Goal: Task Accomplishment & Management: Use online tool/utility

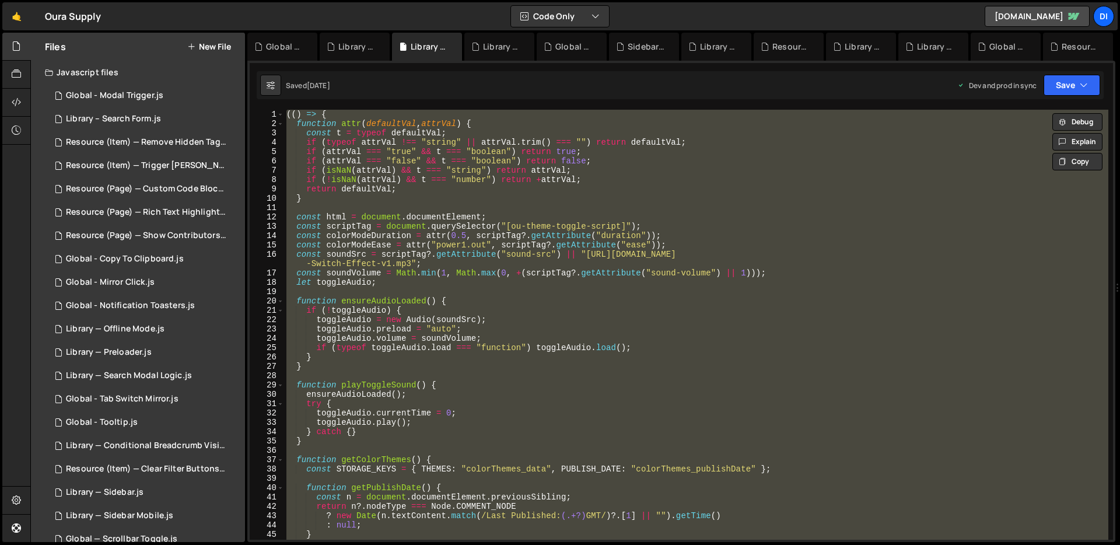
scroll to position [277, 0]
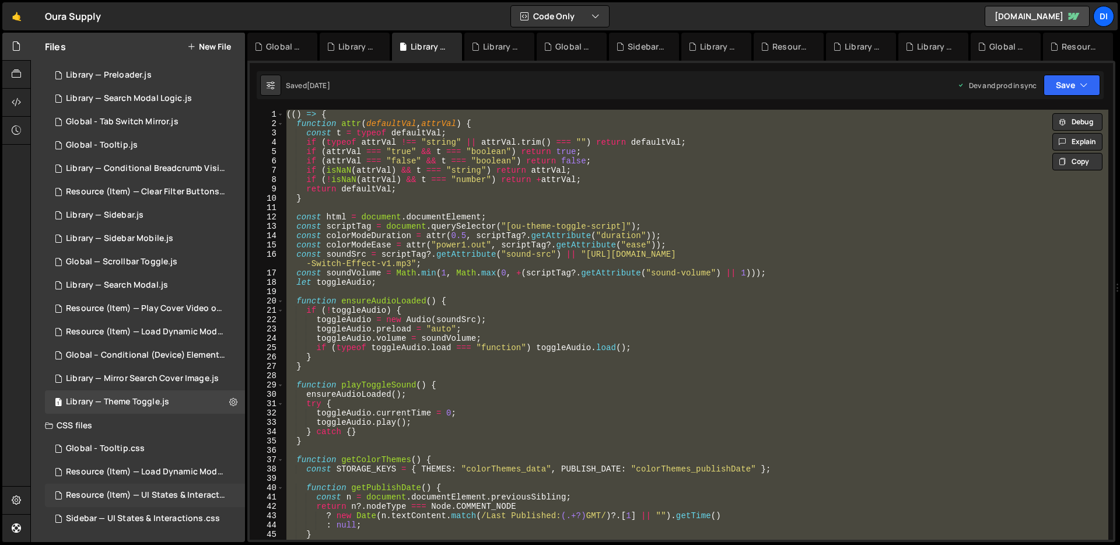
click at [126, 492] on div "Resource (Item) — UI States & Interactions.css" at bounding box center [146, 495] width 161 height 10
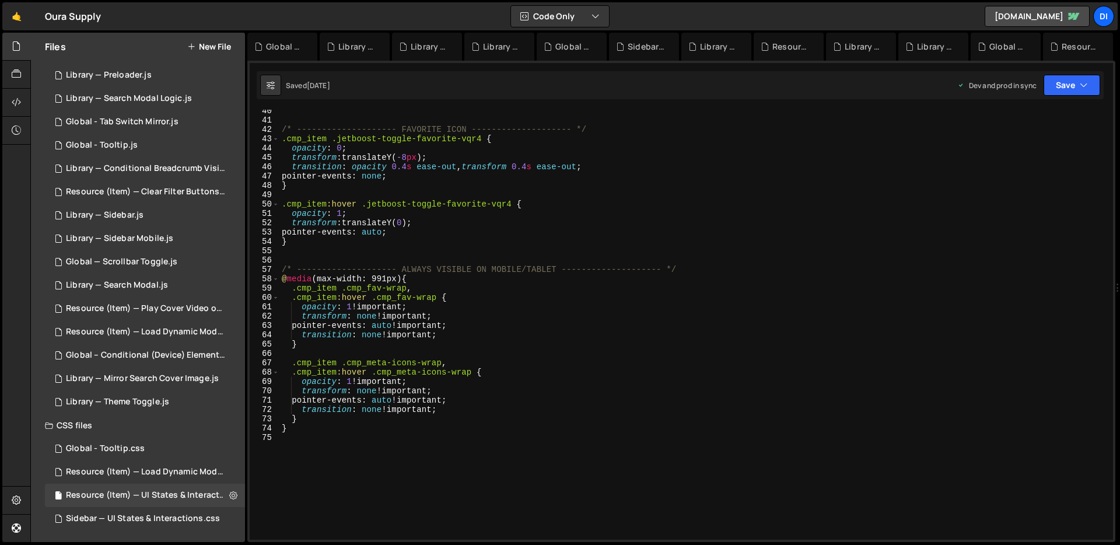
scroll to position [367, 0]
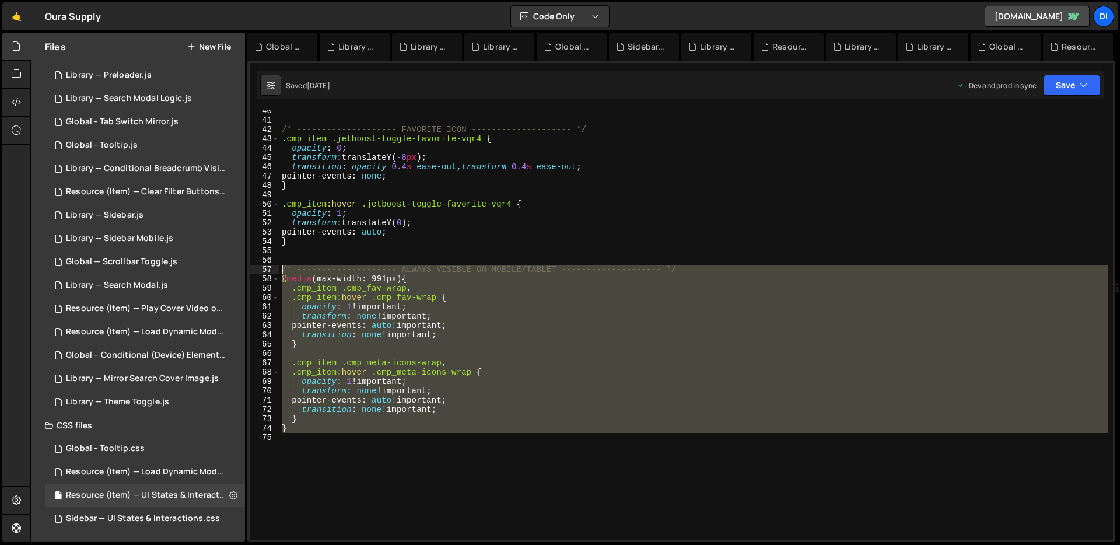
drag, startPoint x: 349, startPoint y: 439, endPoint x: 277, endPoint y: 273, distance: 180.7
click at [277, 273] on div "40 41 42 43 44 45 46 47 48 49 50 51 52 53 54 55 56 57 58 59 60 61 62 63 64 65 6…" at bounding box center [681, 325] width 863 height 430
type textarea "/* -------------------- ALWAYS VISIBLE ON MOBILE/TABLET -------------------- */…"
click at [321, 356] on div "/* -------------------- FAVORITE ICON -------------------- */ .cmp_item .jetboo…" at bounding box center [693, 325] width 829 height 430
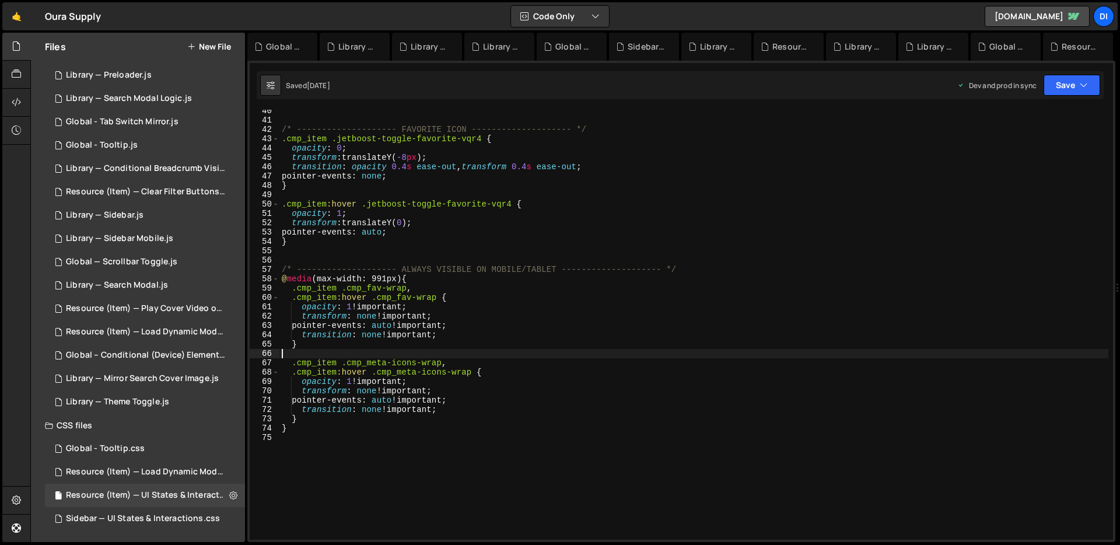
scroll to position [0, 0]
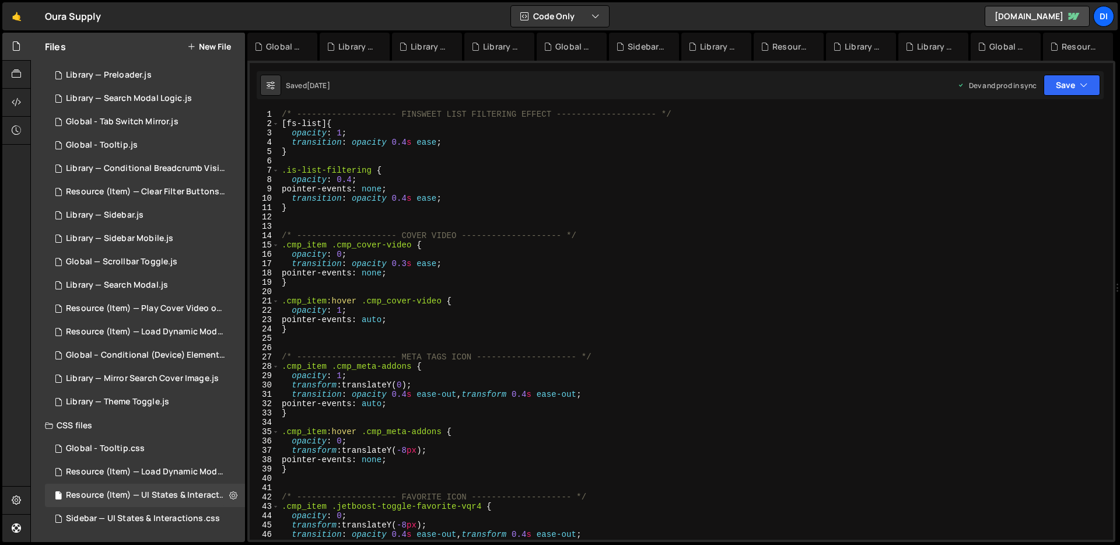
click at [411, 273] on div "/* -------------------- FINSWEET LIST FILTERING EFFECT -------------------- */ …" at bounding box center [693, 334] width 829 height 449
type textarea "}"
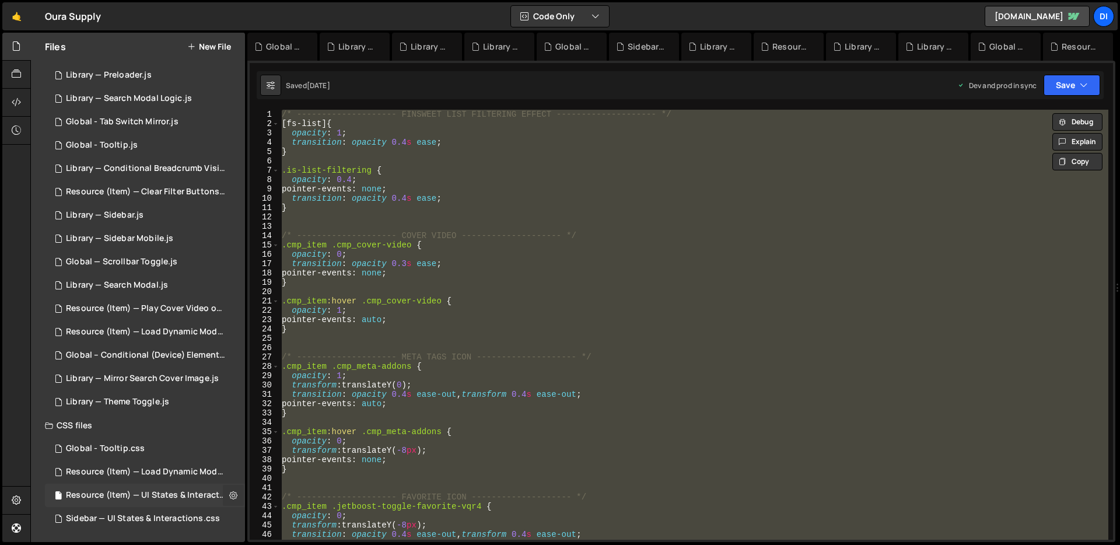
click at [233, 498] on button at bounding box center [233, 495] width 21 height 21
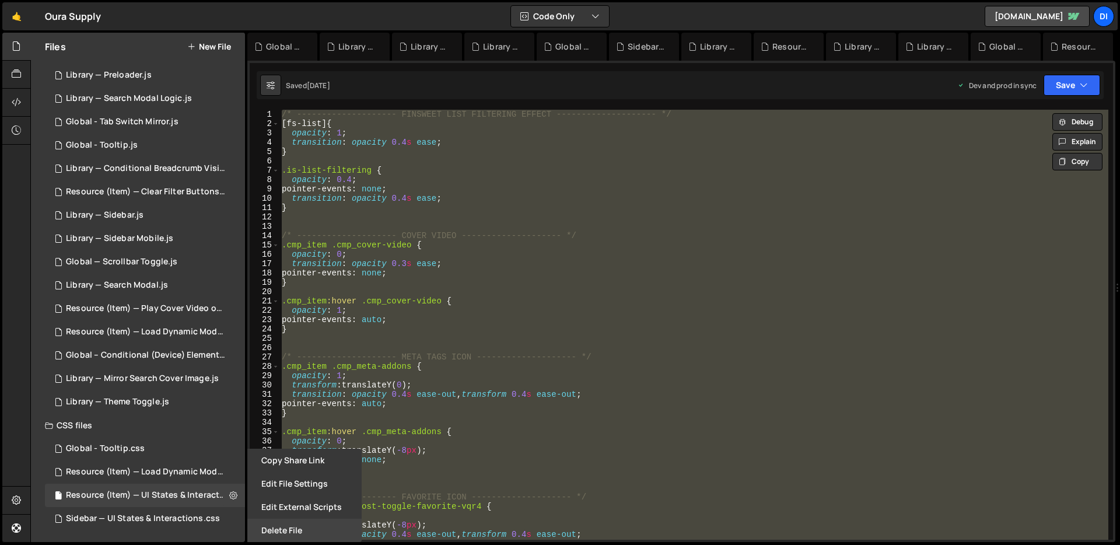
click at [282, 527] on button "Delete File" at bounding box center [304, 529] width 114 height 23
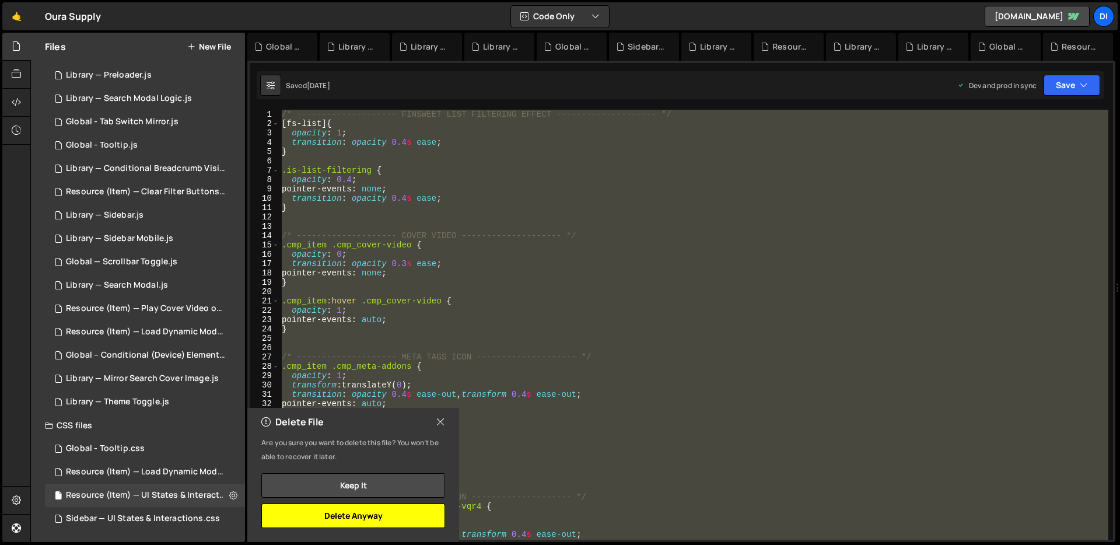
click at [377, 520] on button "Delete Anyway" at bounding box center [353, 515] width 184 height 24
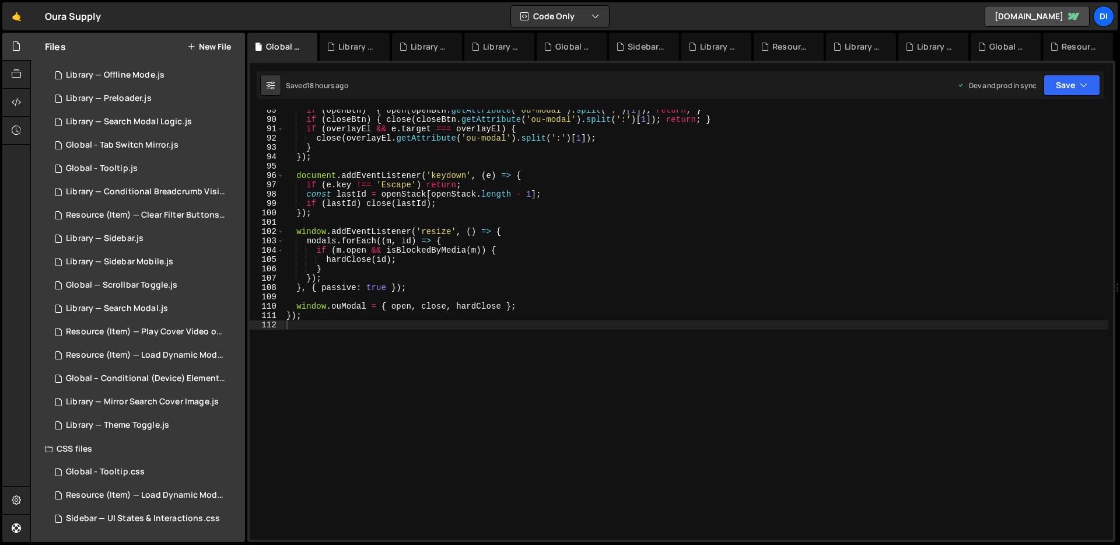
scroll to position [254, 0]
click at [142, 493] on div "Resource (Item) — Load Dynamic Modal (AJAX).css" at bounding box center [146, 495] width 161 height 10
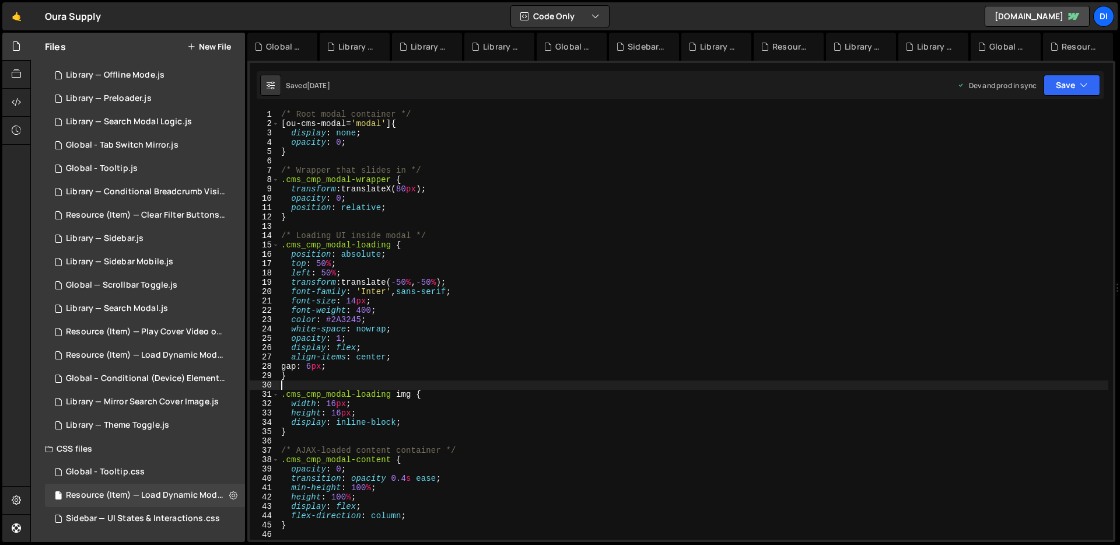
click at [366, 384] on div "/* Root modal container */ [ ou-cms-modal = ' modal ' ] { display : none ; opac…" at bounding box center [693, 334] width 829 height 449
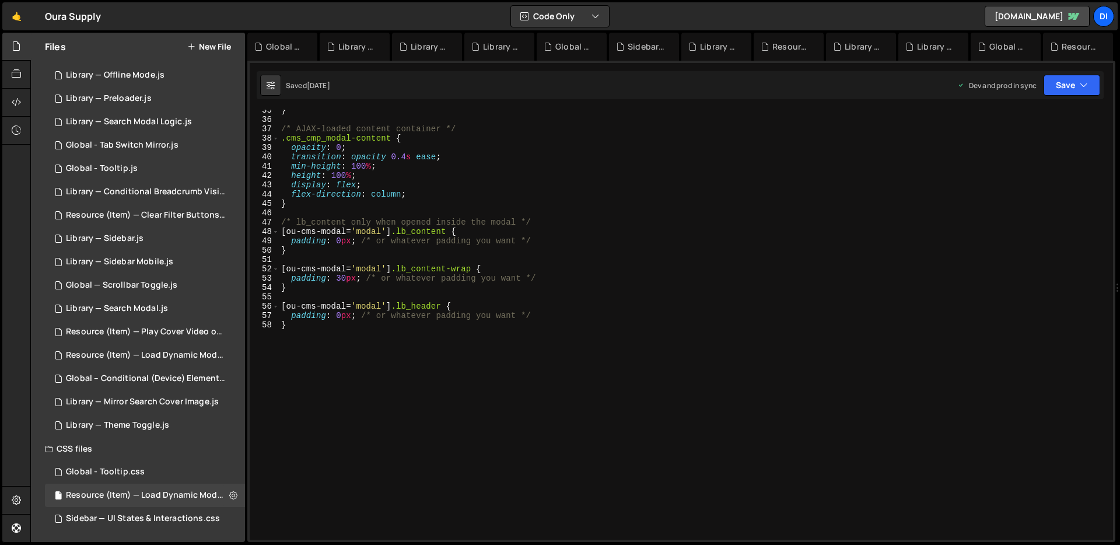
scroll to position [0, 0]
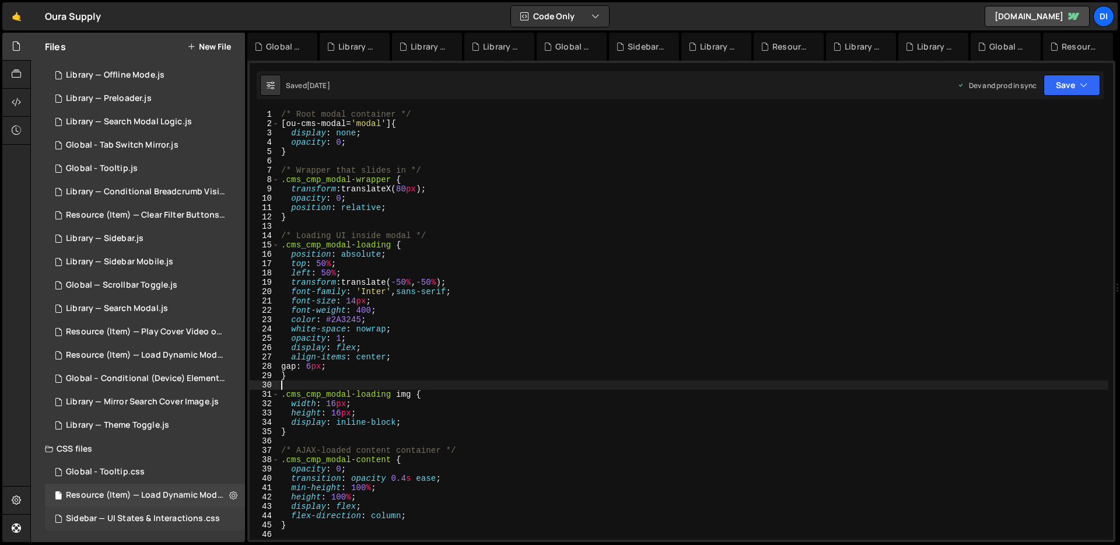
click at [145, 518] on div "Sidebar — UI States & Interactions.css" at bounding box center [143, 518] width 154 height 10
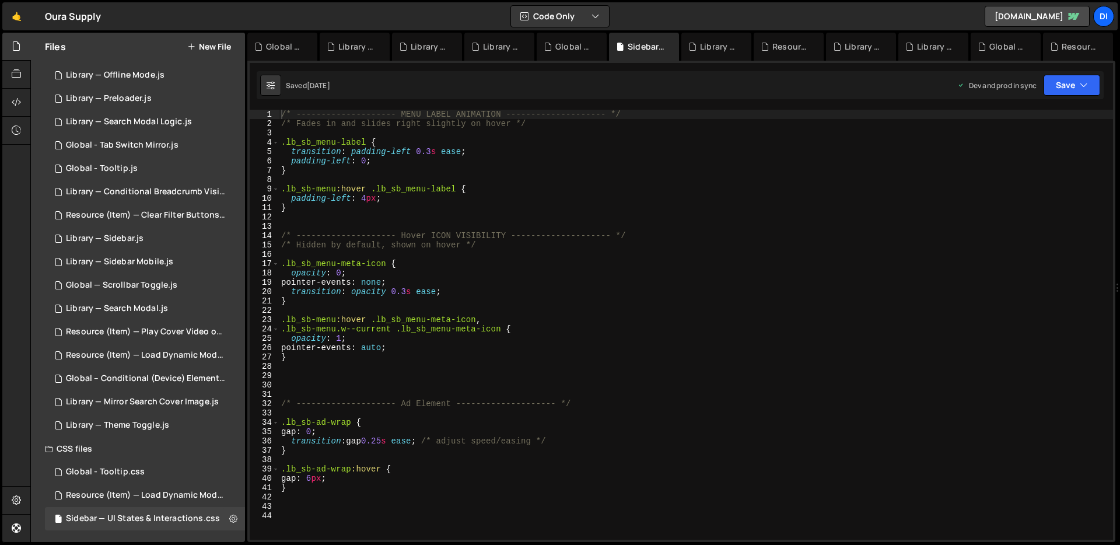
click at [594, 369] on div "/* -------------------- MENU LABEL ANIMATION -------------------- */ /* Fades i…" at bounding box center [696, 334] width 834 height 449
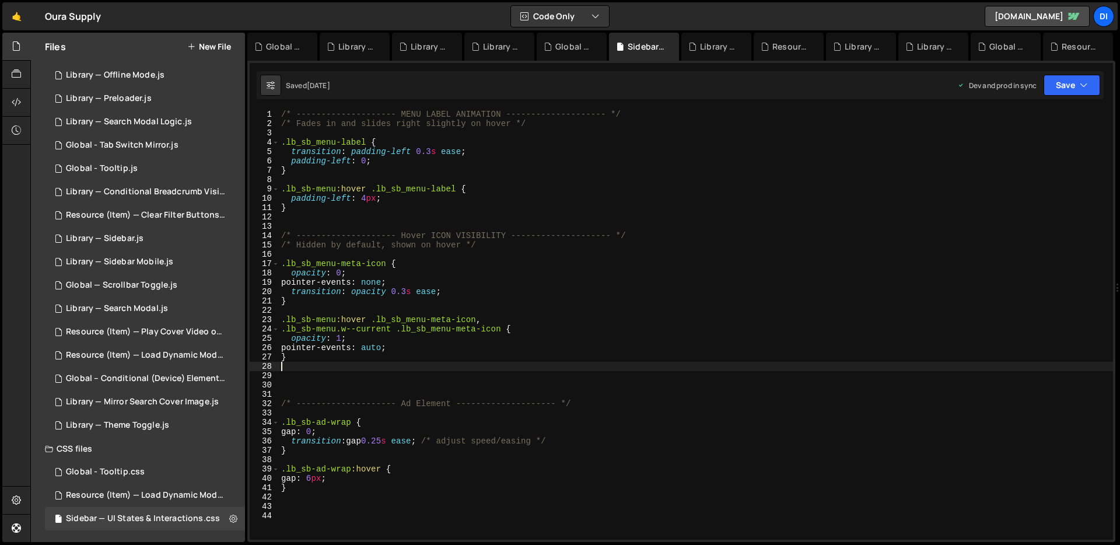
click at [399, 244] on div "/* -------------------- MENU LABEL ANIMATION -------------------- */ /* Fades i…" at bounding box center [696, 334] width 834 height 449
type textarea "/* Hidden by default, shown on hover */"
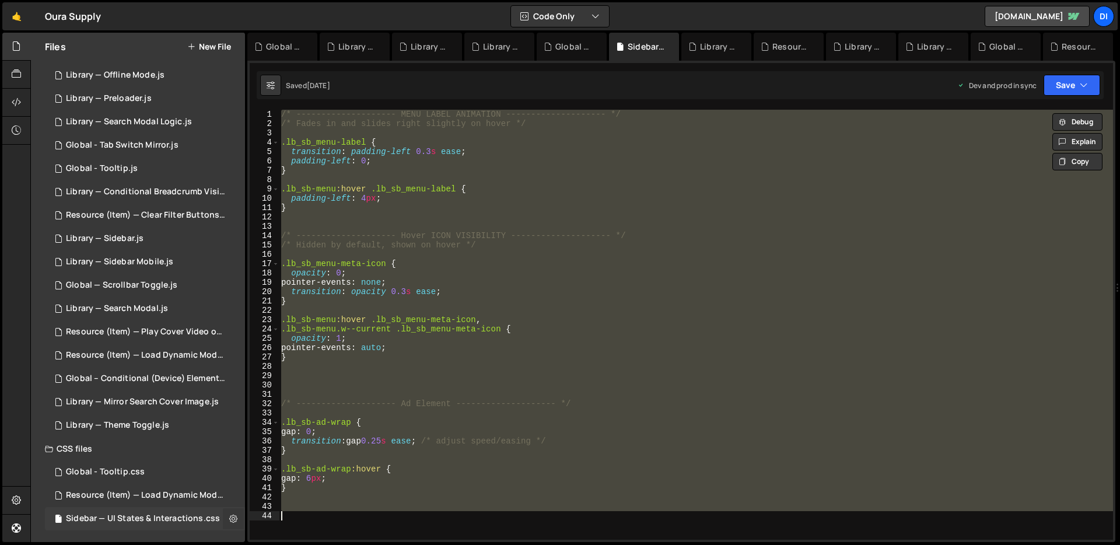
click at [229, 520] on icon at bounding box center [233, 518] width 8 height 11
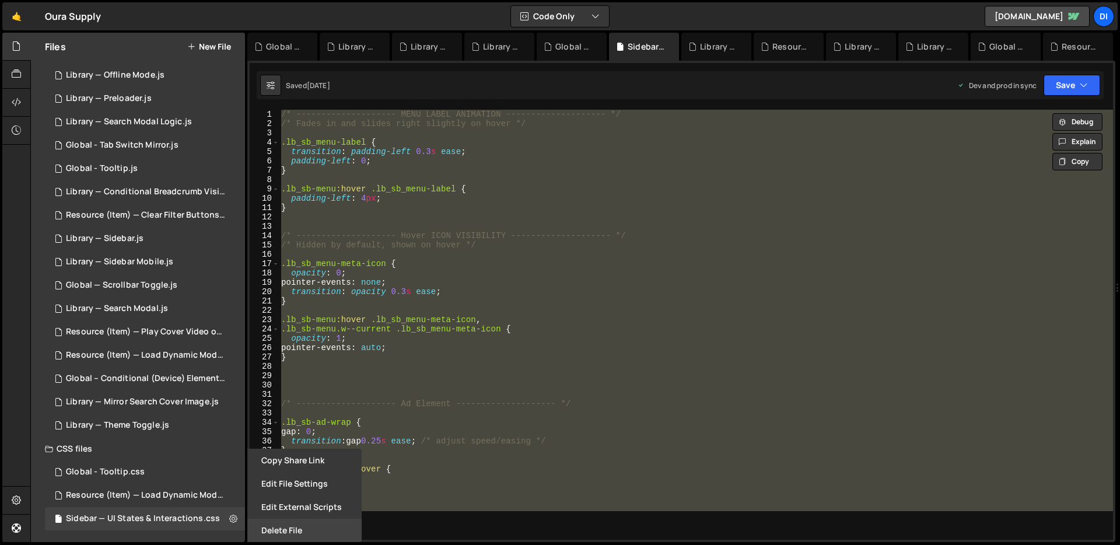
click at [282, 524] on button "Delete File" at bounding box center [304, 529] width 114 height 23
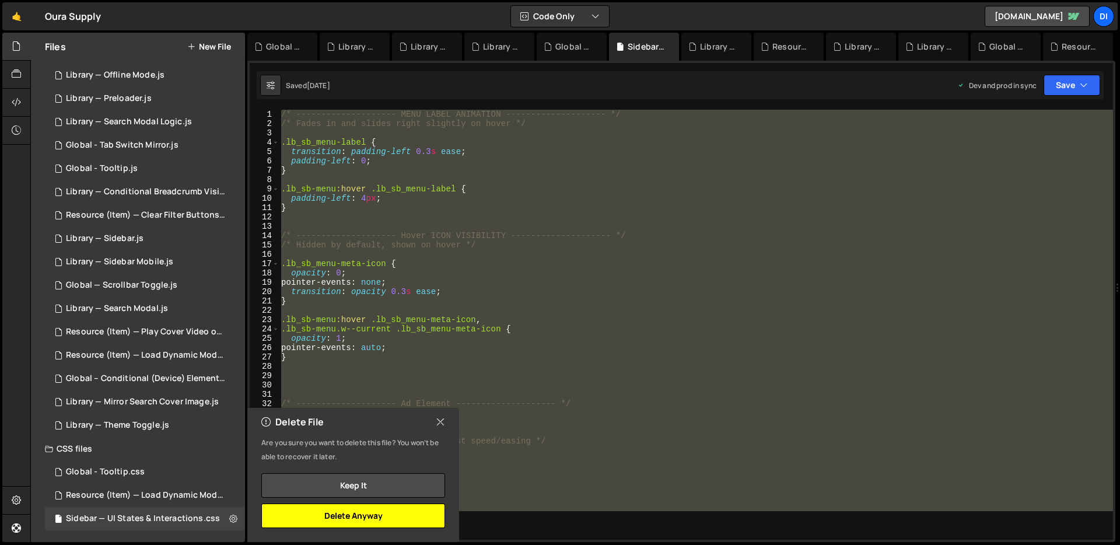
click at [363, 510] on button "Delete Anyway" at bounding box center [353, 515] width 184 height 24
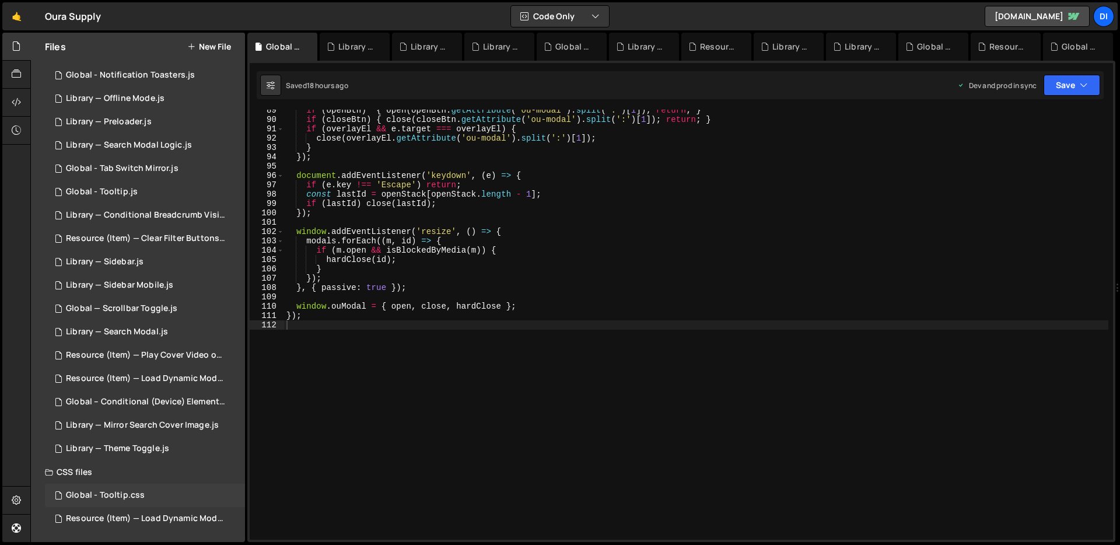
click at [139, 494] on div "Global - Tooltip.css" at bounding box center [105, 495] width 79 height 10
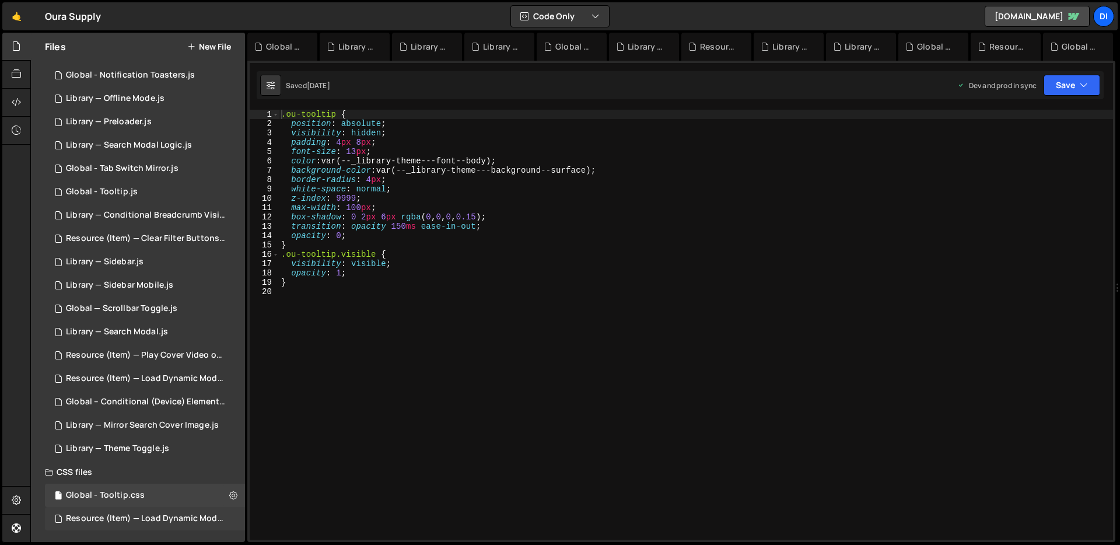
click at [121, 511] on div "Resource (Item) — Load Dynamic Modal (AJAX).css 0" at bounding box center [147, 518] width 204 height 23
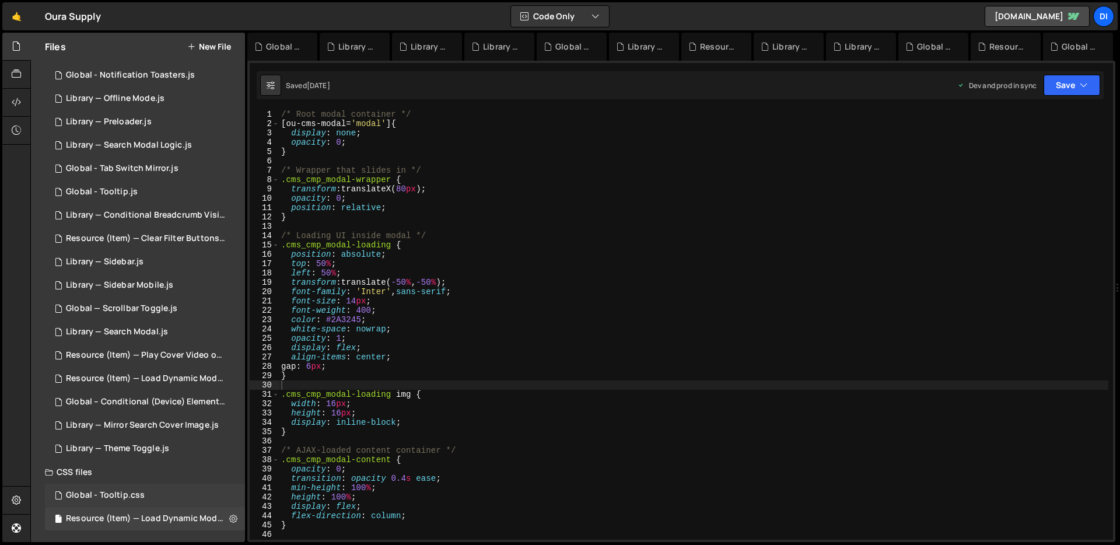
click at [130, 498] on div "Global - Tooltip.css" at bounding box center [105, 495] width 79 height 10
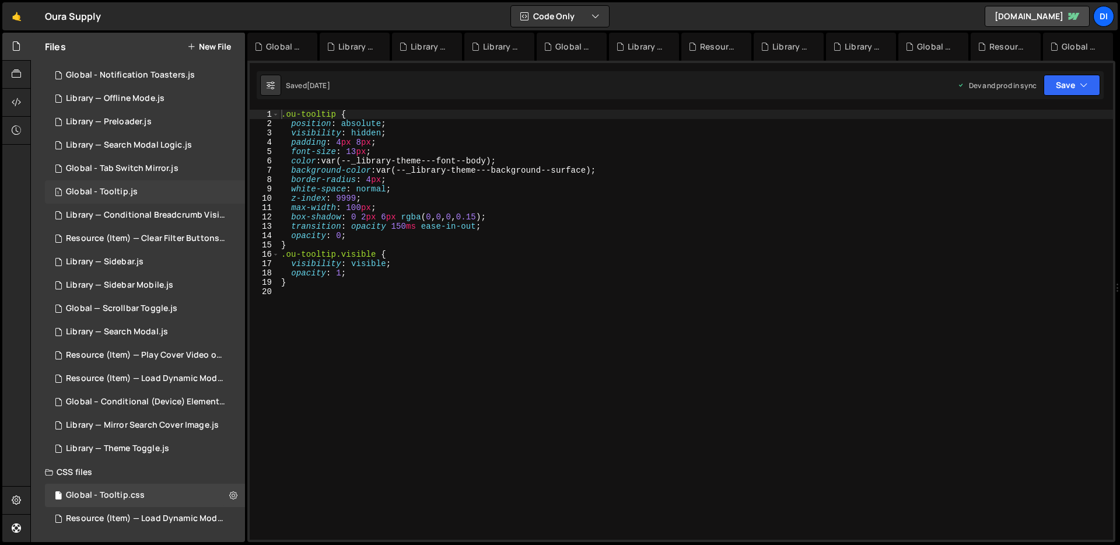
scroll to position [0, 0]
